Goal: Task Accomplishment & Management: Use online tool/utility

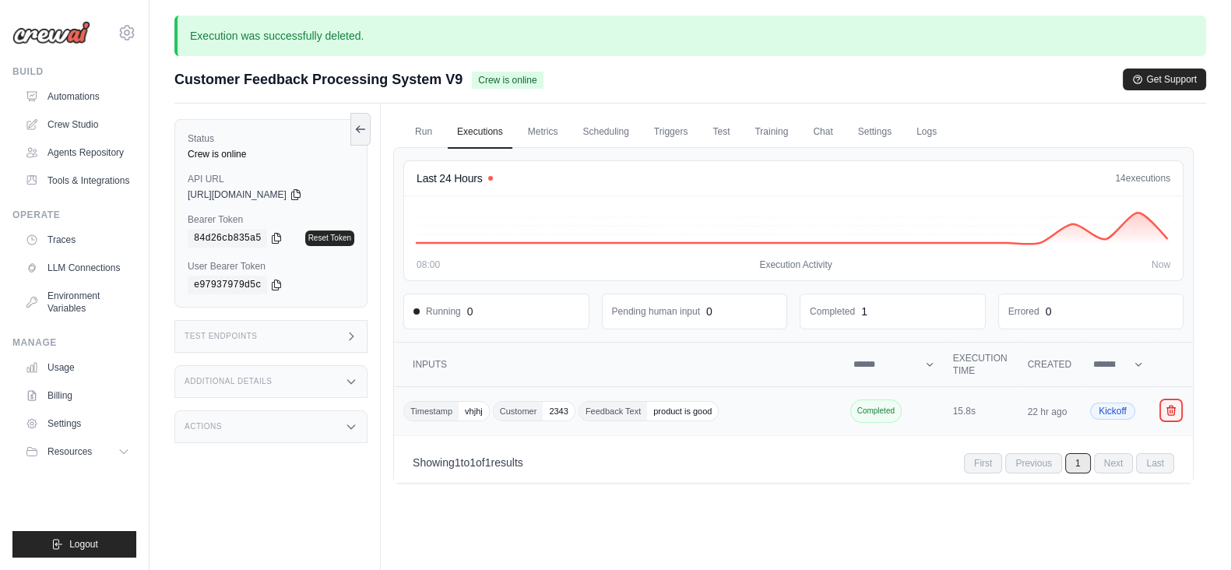
click at [1178, 410] on button "Crew executions table" at bounding box center [1170, 410] width 19 height 19
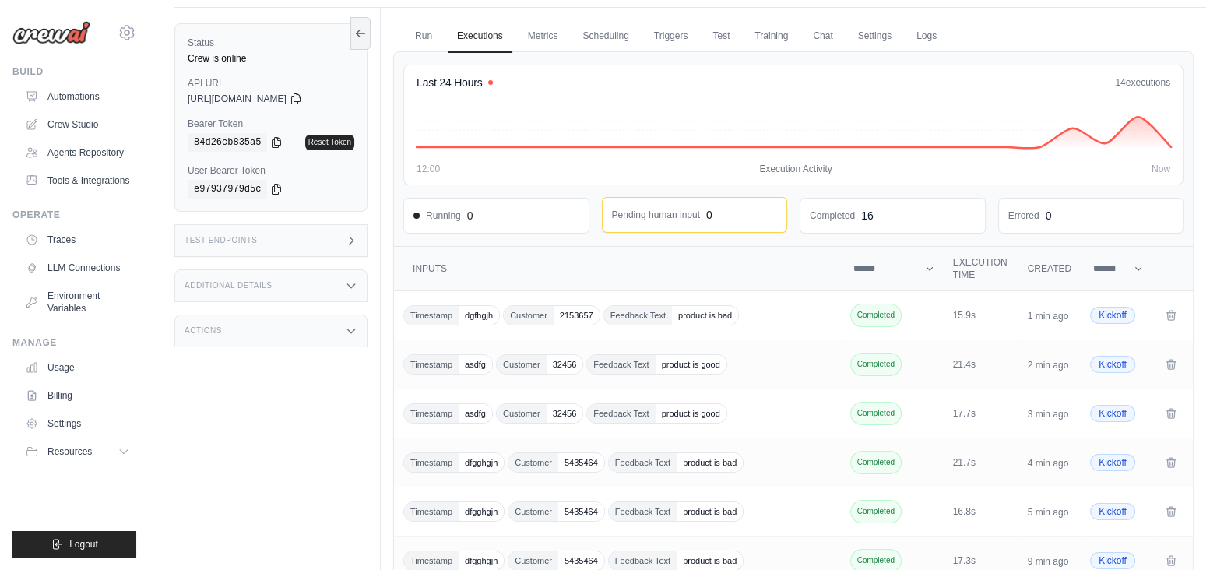
scroll to position [66, 0]
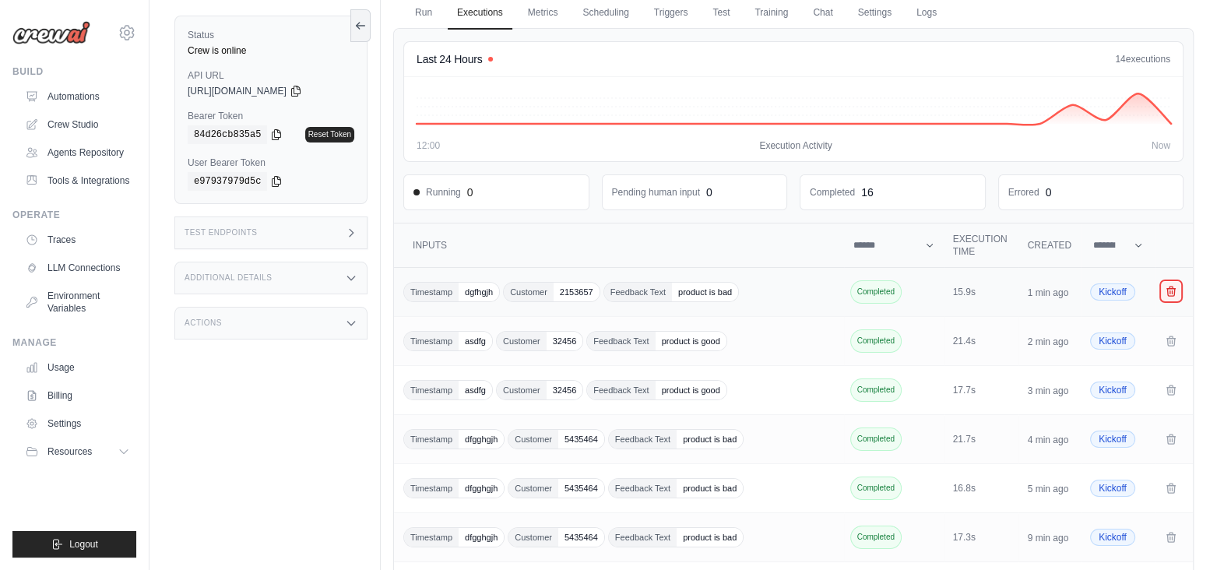
click at [1177, 282] on button "Crew executions table" at bounding box center [1170, 291] width 19 height 19
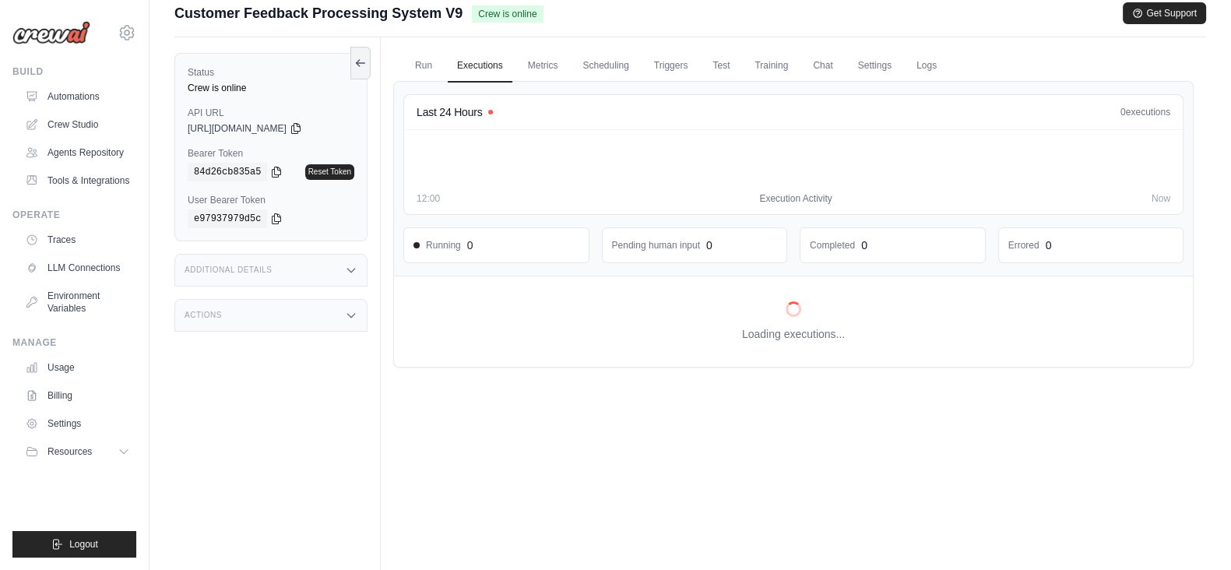
scroll to position [0, 0]
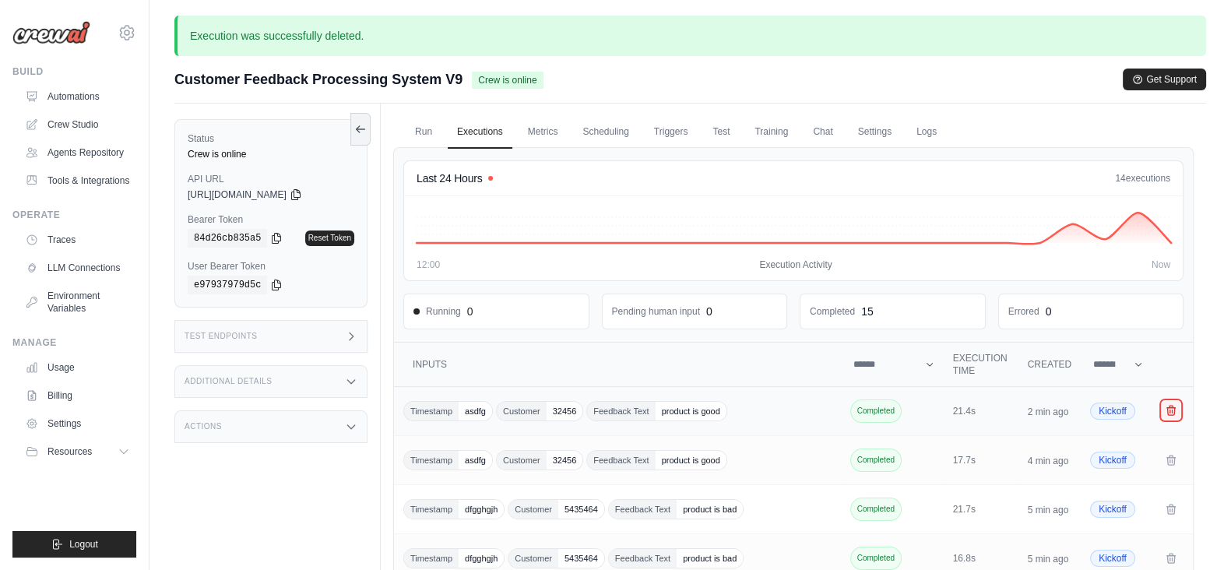
click at [1169, 406] on icon "Crew executions table" at bounding box center [1170, 410] width 12 height 12
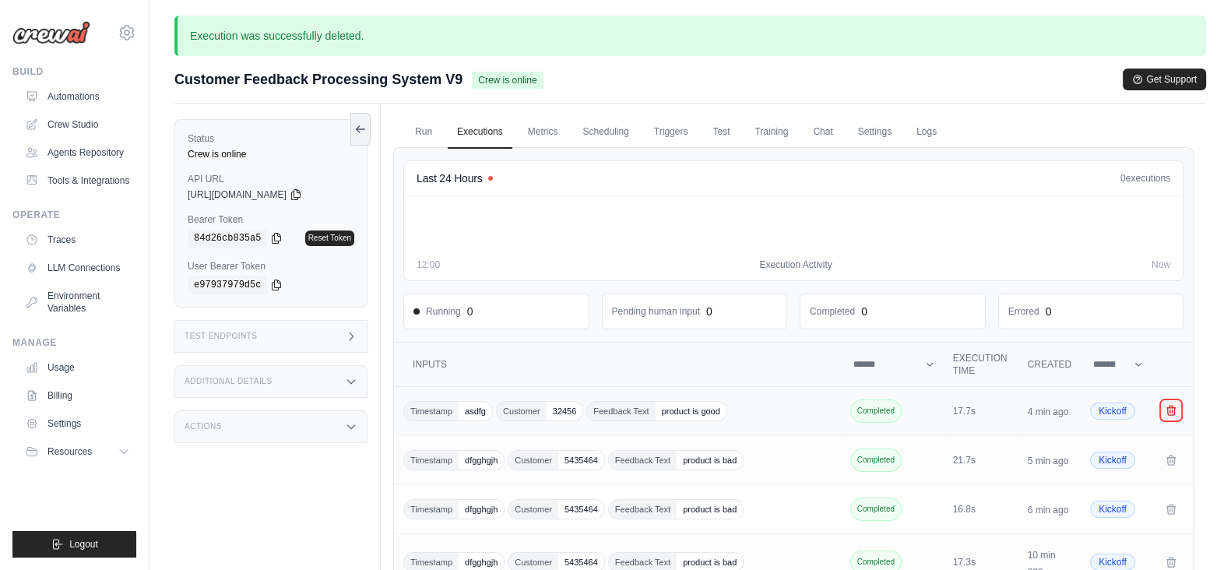
click at [1168, 411] on icon "Crew executions table" at bounding box center [1171, 410] width 9 height 9
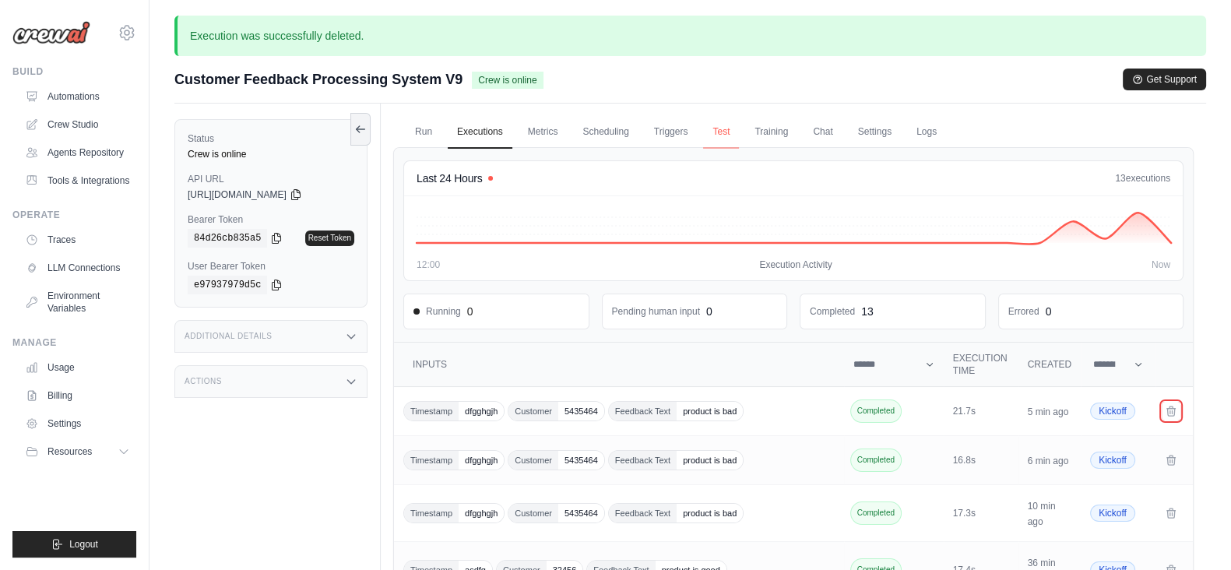
drag, startPoint x: 1175, startPoint y: 411, endPoint x: 723, endPoint y: 117, distance: 539.5
click at [1175, 411] on icon "Crew executions table" at bounding box center [1170, 411] width 12 height 12
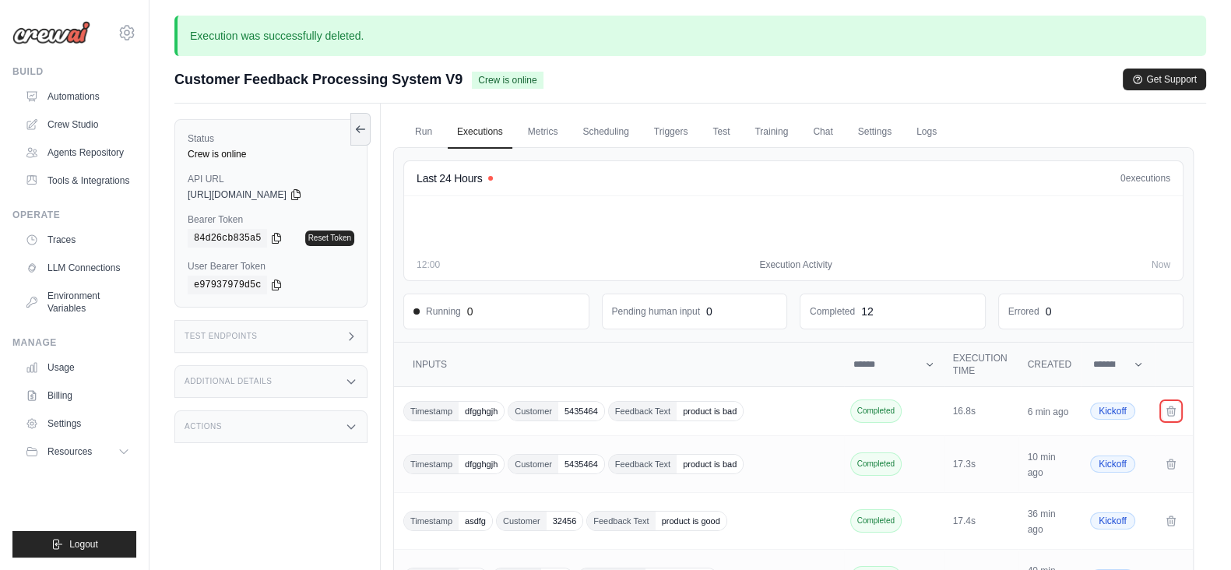
click at [1170, 410] on icon "Crew executions table" at bounding box center [1170, 411] width 12 height 12
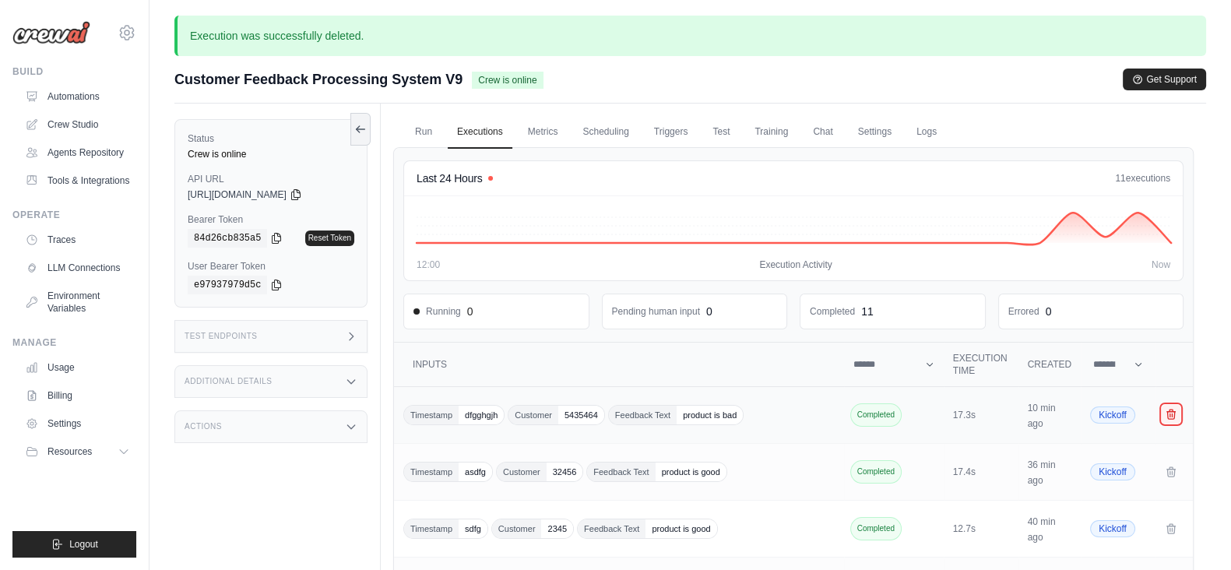
click at [1167, 409] on icon "Crew executions table" at bounding box center [1171, 413] width 9 height 9
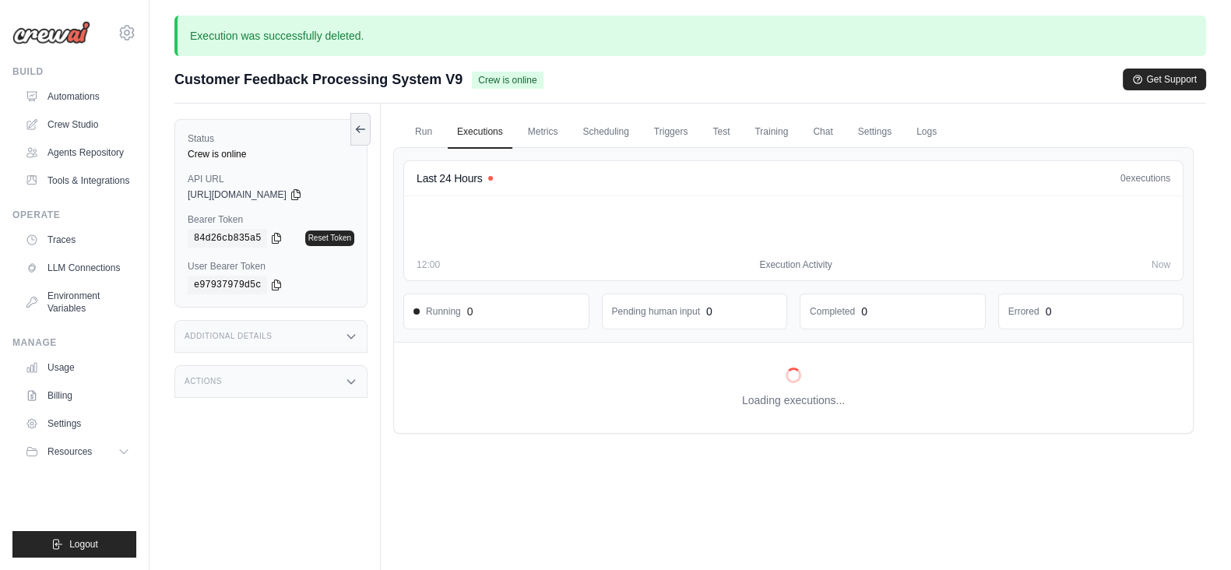
click at [1168, 469] on div "Run Executions Metrics Scheduling Triggers Test Training Chat Settings Logs Las…" at bounding box center [793, 389] width 825 height 570
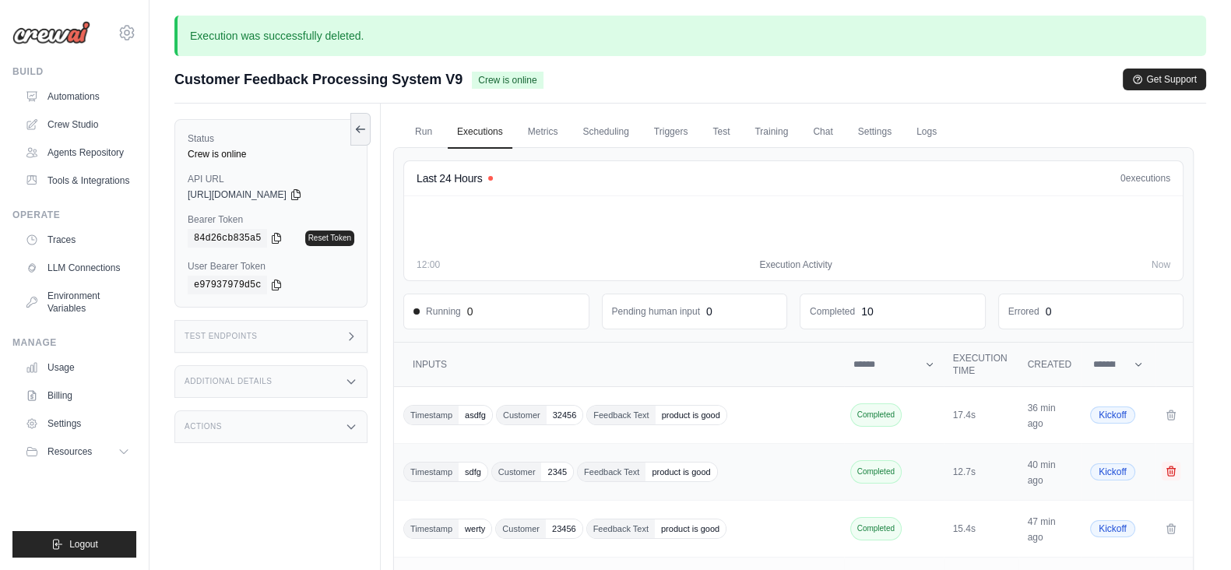
scroll to position [409, 0]
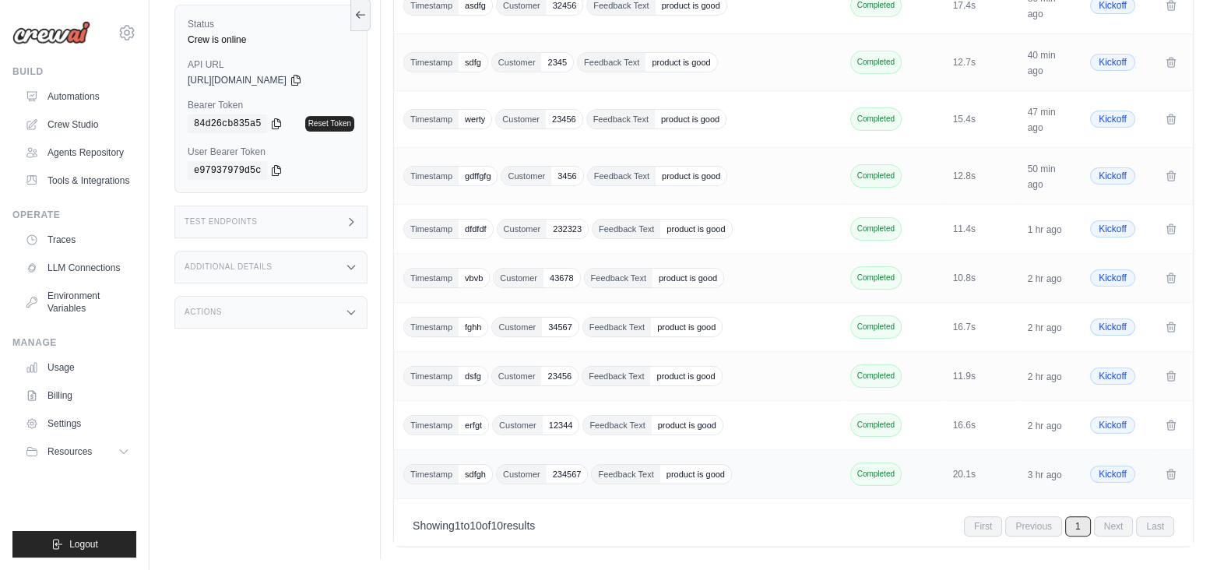
click at [1191, 460] on td "Crew executions table" at bounding box center [1173, 474] width 37 height 49
click at [1174, 469] on icon "Crew executions table" at bounding box center [1171, 473] width 9 height 9
drag, startPoint x: 1172, startPoint y: 417, endPoint x: 694, endPoint y: 90, distance: 579.0
click at [1172, 419] on icon "Crew executions table" at bounding box center [1170, 425] width 12 height 12
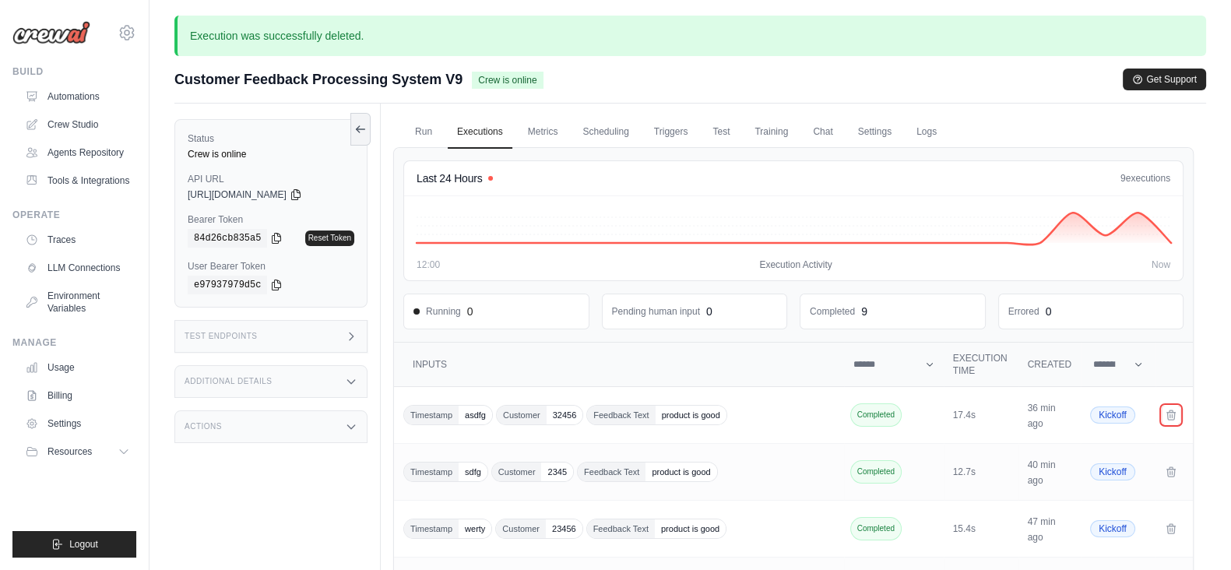
drag, startPoint x: 1171, startPoint y: 406, endPoint x: 712, endPoint y: 83, distance: 561.0
click at [1171, 409] on icon "Crew executions table" at bounding box center [1170, 415] width 12 height 12
click at [1172, 409] on icon "Crew executions table" at bounding box center [1171, 413] width 9 height 9
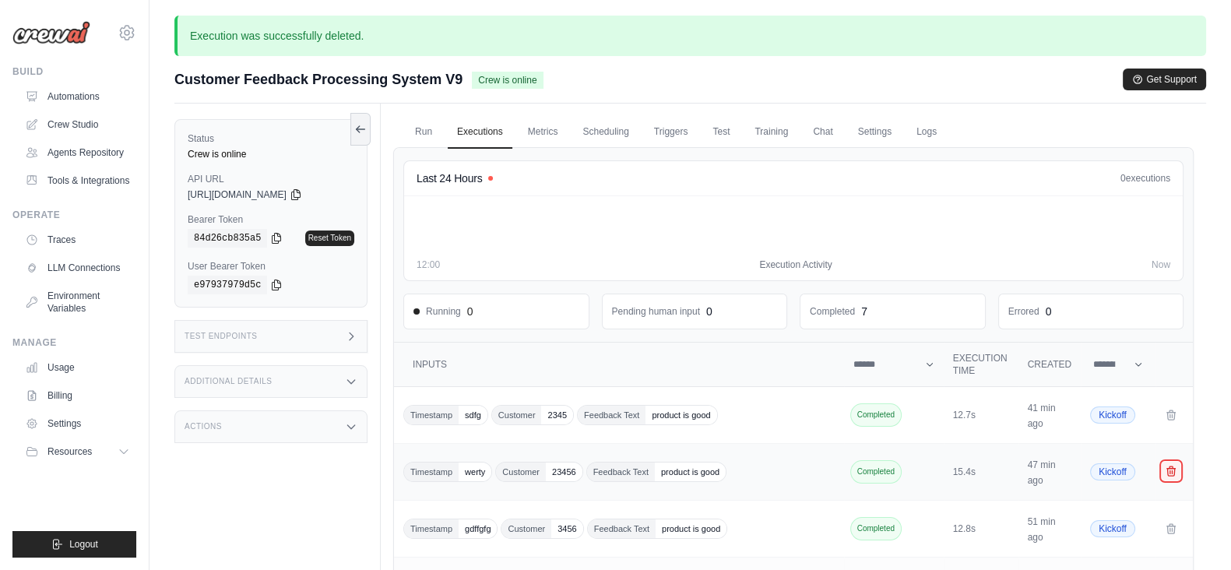
click at [1175, 465] on icon "Crew executions table" at bounding box center [1170, 471] width 12 height 12
click at [1171, 413] on icon "Crew executions table" at bounding box center [1171, 413] width 9 height 9
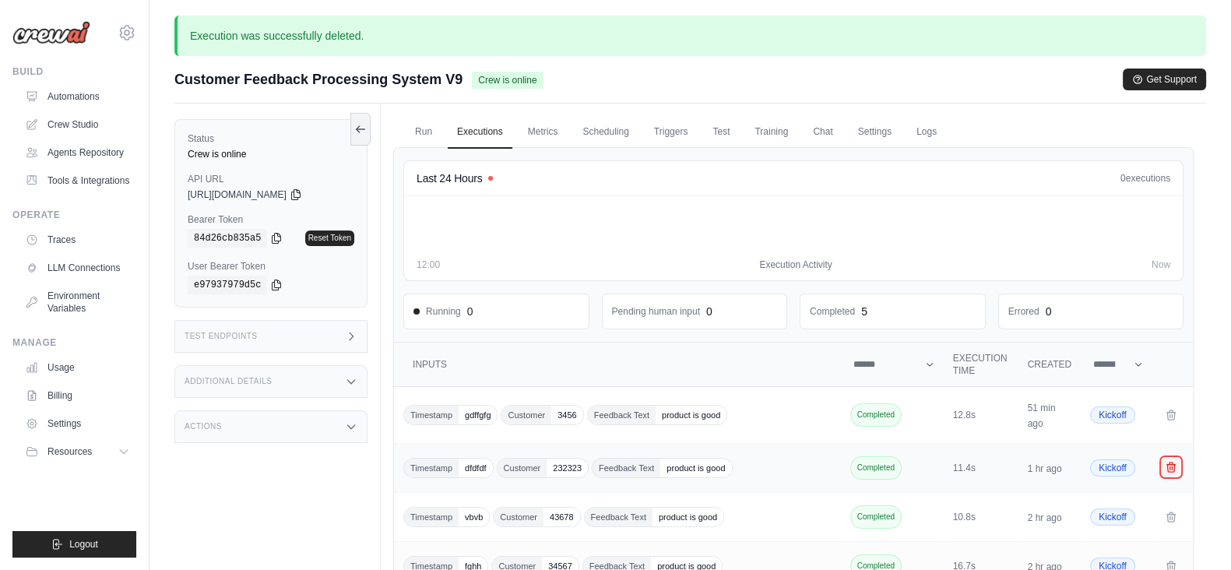
click at [1171, 462] on icon "Crew executions table" at bounding box center [1171, 466] width 9 height 9
click at [1173, 410] on icon "Crew executions table" at bounding box center [1170, 414] width 12 height 12
click at [1175, 511] on icon "Crew executions table" at bounding box center [1171, 515] width 9 height 9
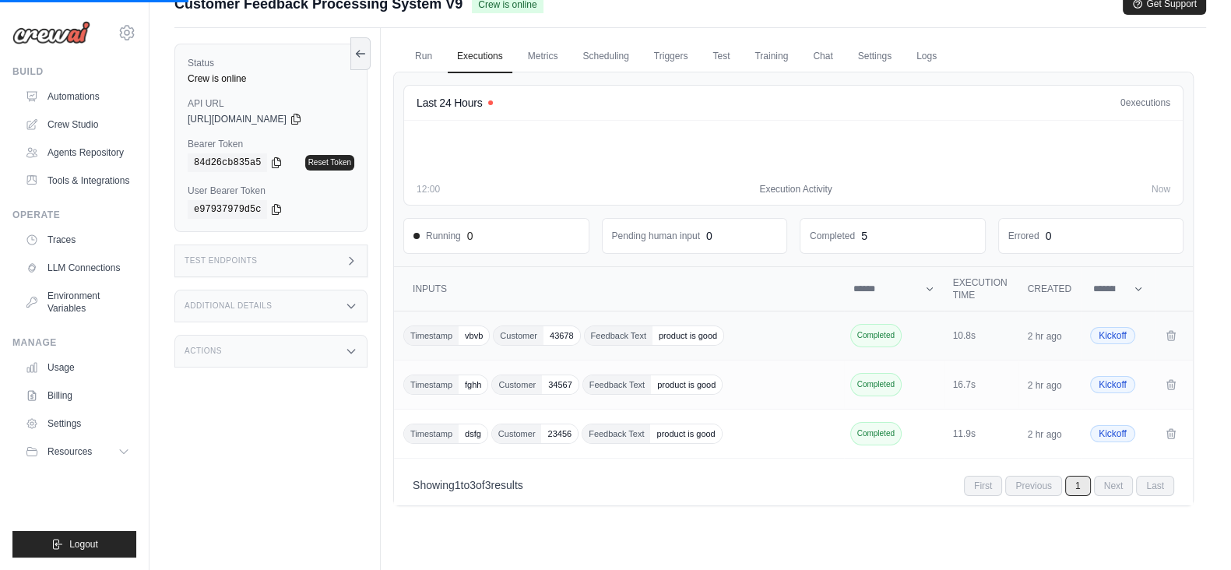
scroll to position [118, 0]
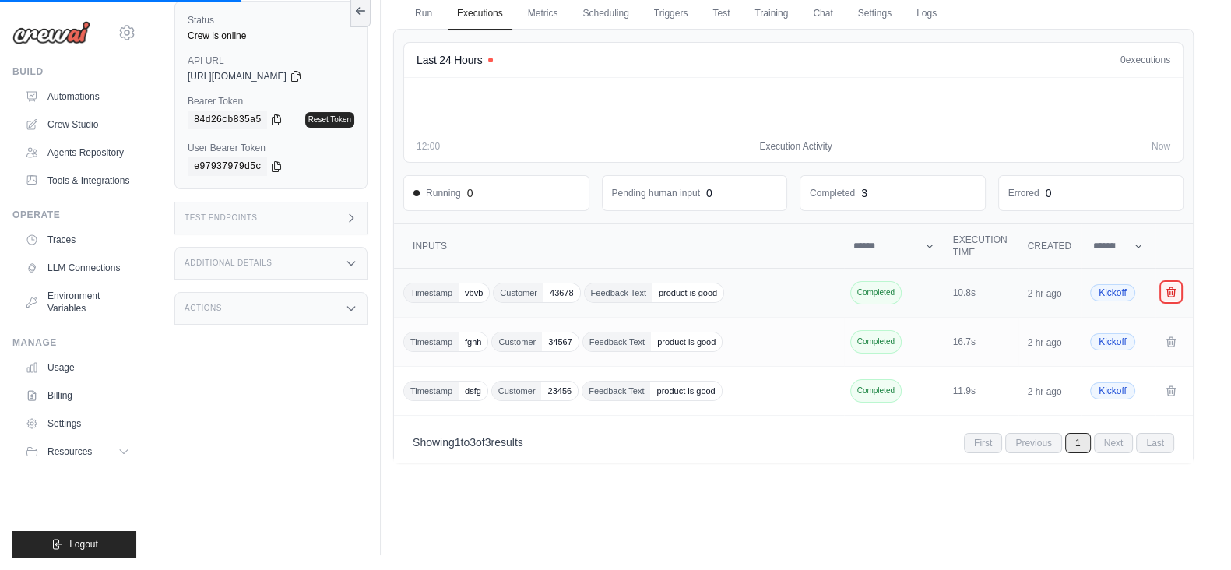
click at [1175, 286] on icon "Crew executions table" at bounding box center [1170, 292] width 12 height 12
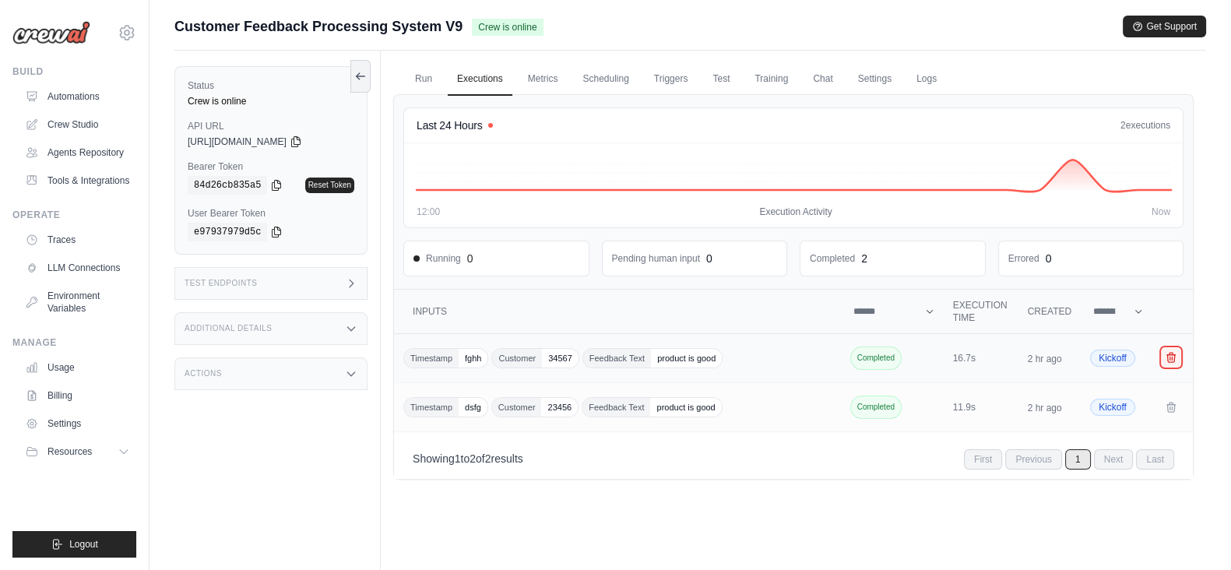
click at [1171, 353] on icon "Crew executions table" at bounding box center [1171, 357] width 9 height 9
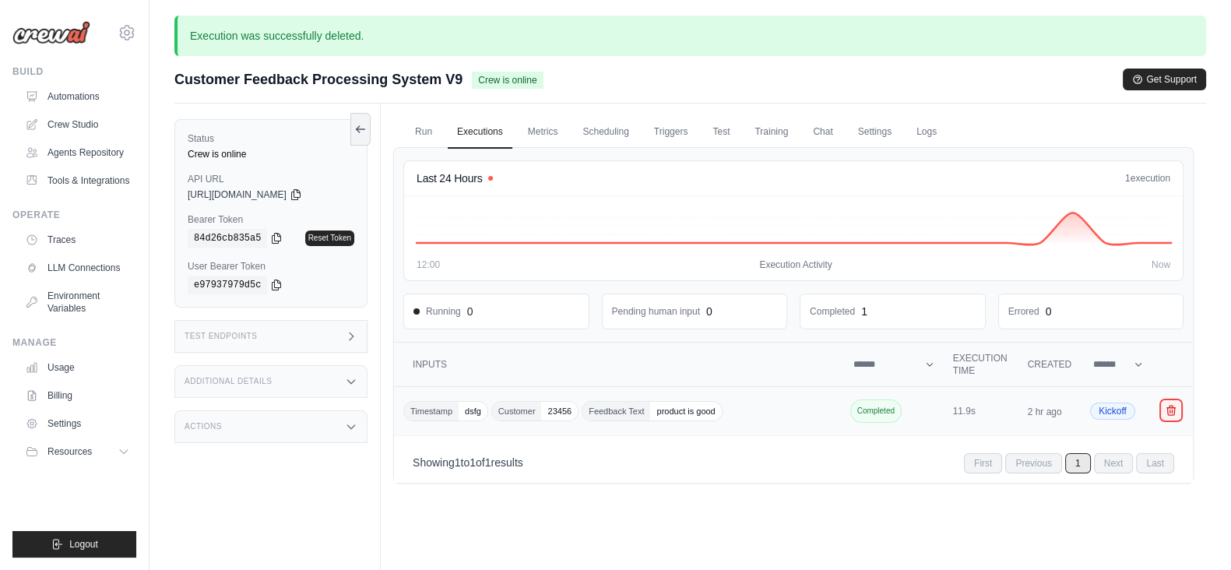
click at [1165, 405] on icon "Crew executions table" at bounding box center [1170, 410] width 12 height 12
